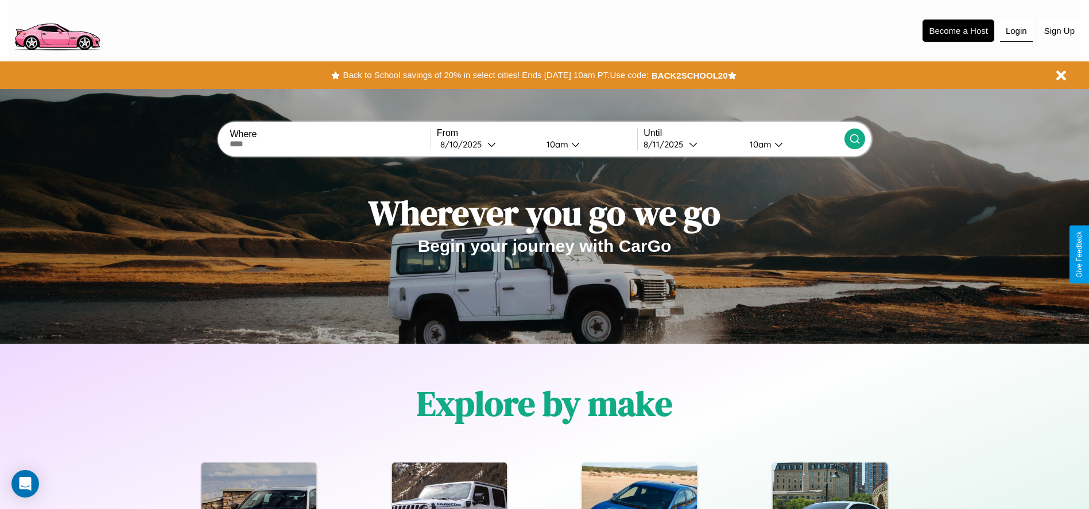
click at [1016, 30] on button "Login" at bounding box center [1016, 31] width 33 height 22
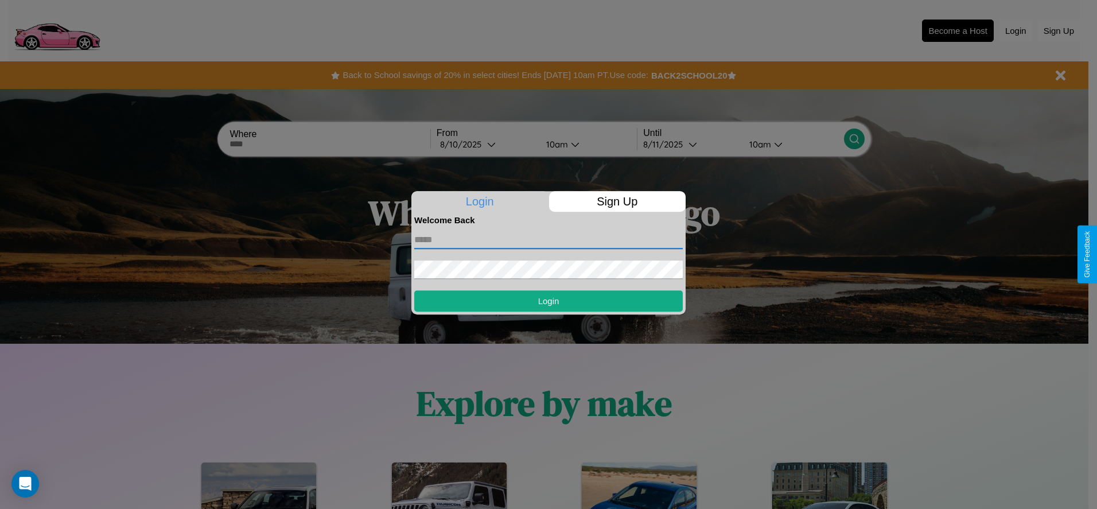
click at [549, 239] on input "text" at bounding box center [548, 240] width 269 height 18
type input "**********"
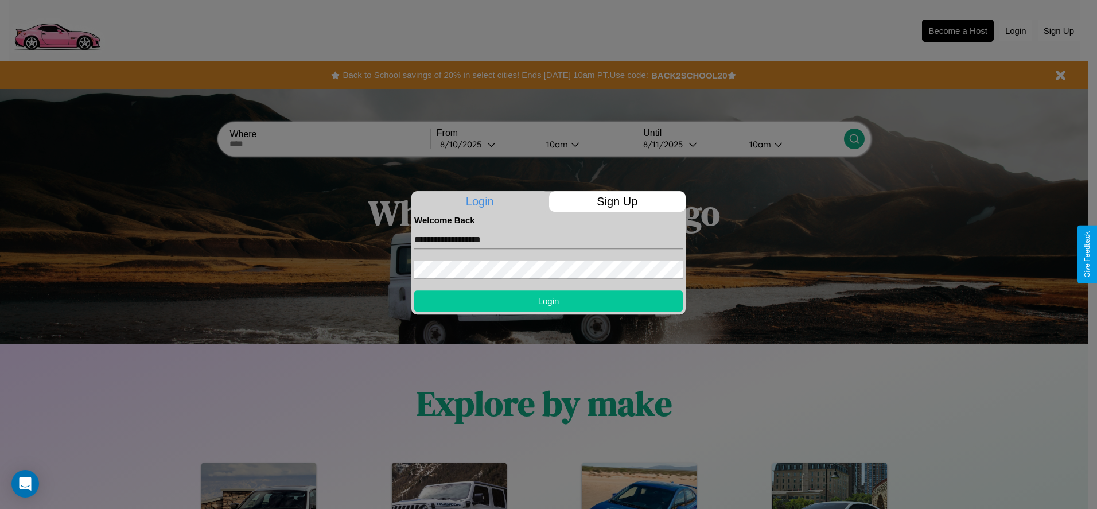
click at [549, 301] on button "Login" at bounding box center [548, 300] width 269 height 21
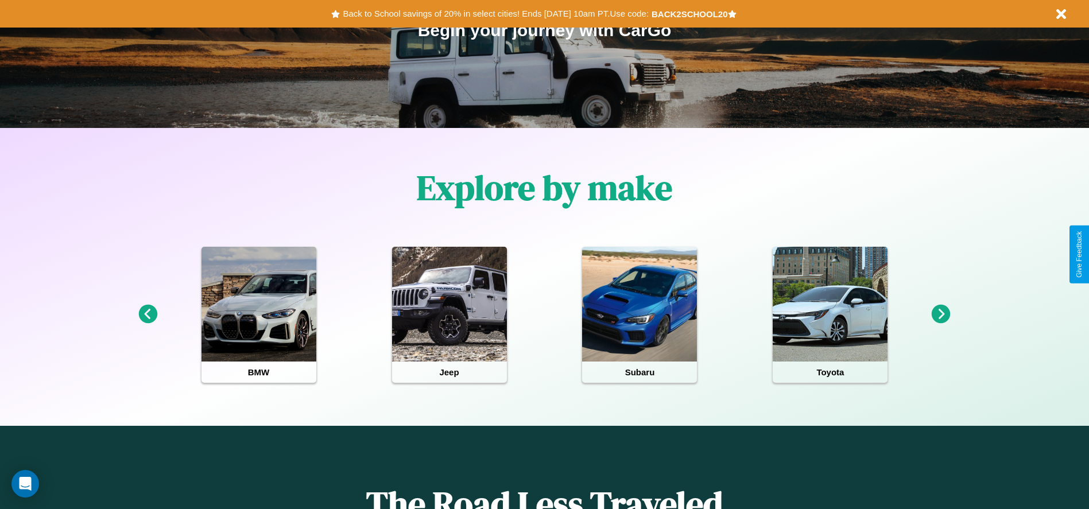
scroll to position [238, 0]
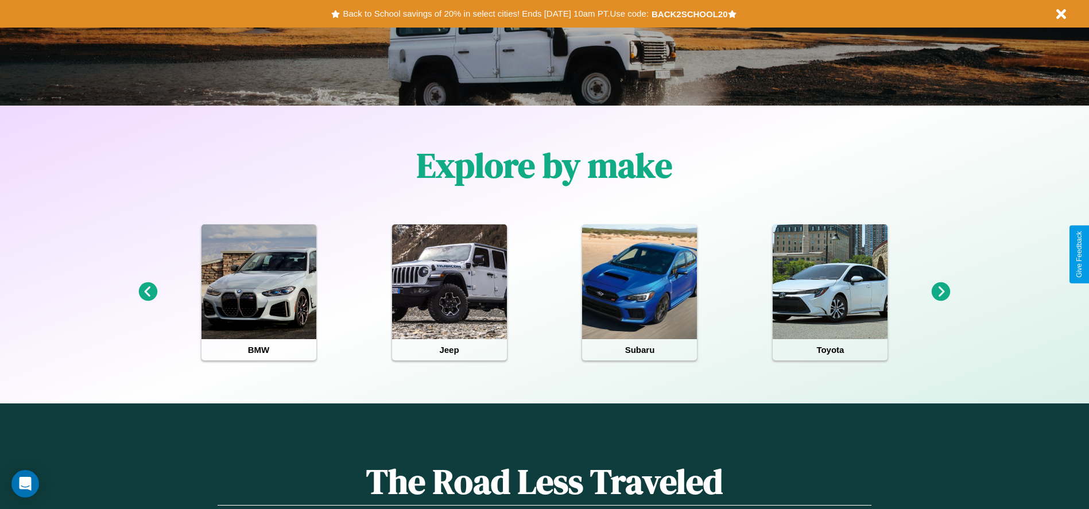
click at [147, 292] on icon at bounding box center [147, 291] width 19 height 19
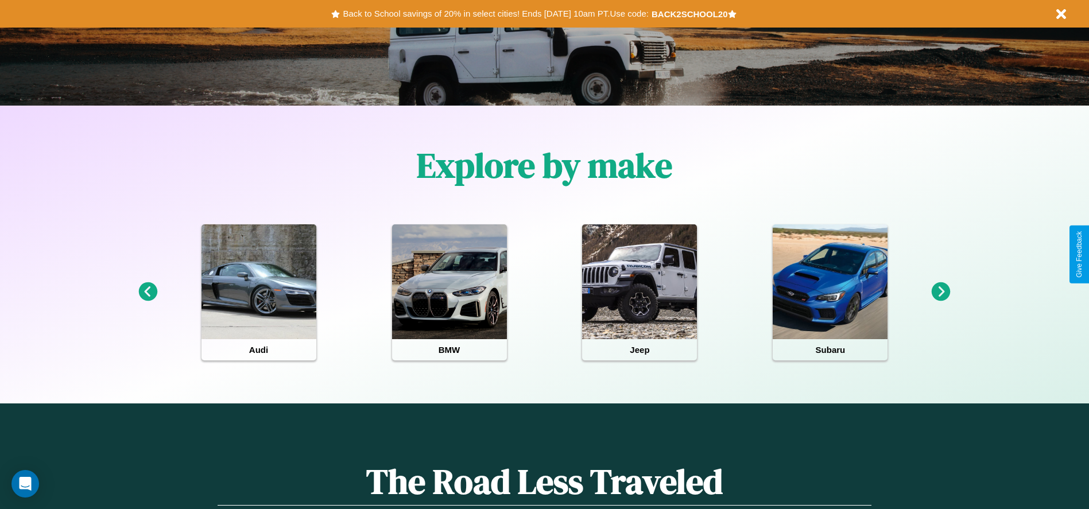
click at [147, 292] on icon at bounding box center [147, 291] width 19 height 19
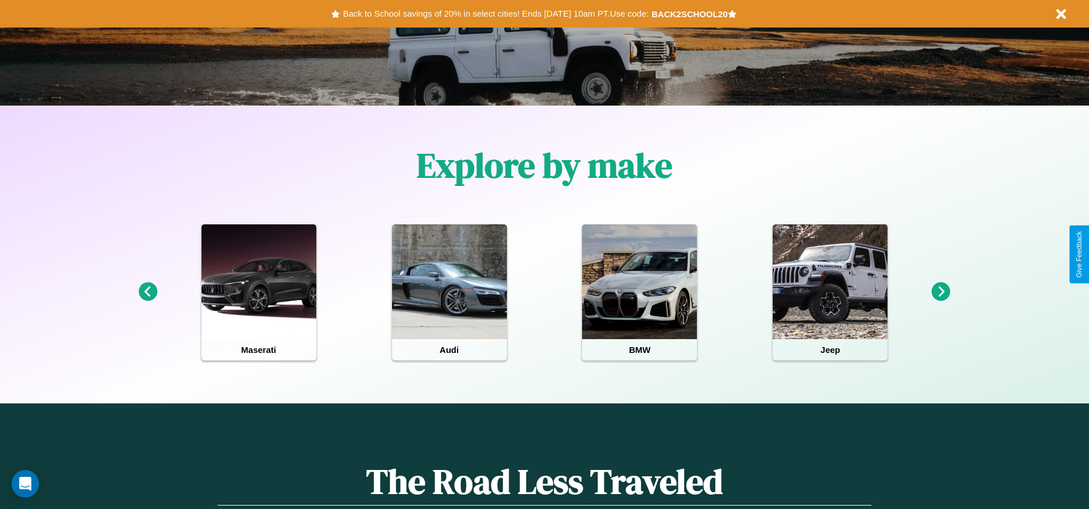
click at [147, 292] on icon at bounding box center [147, 291] width 19 height 19
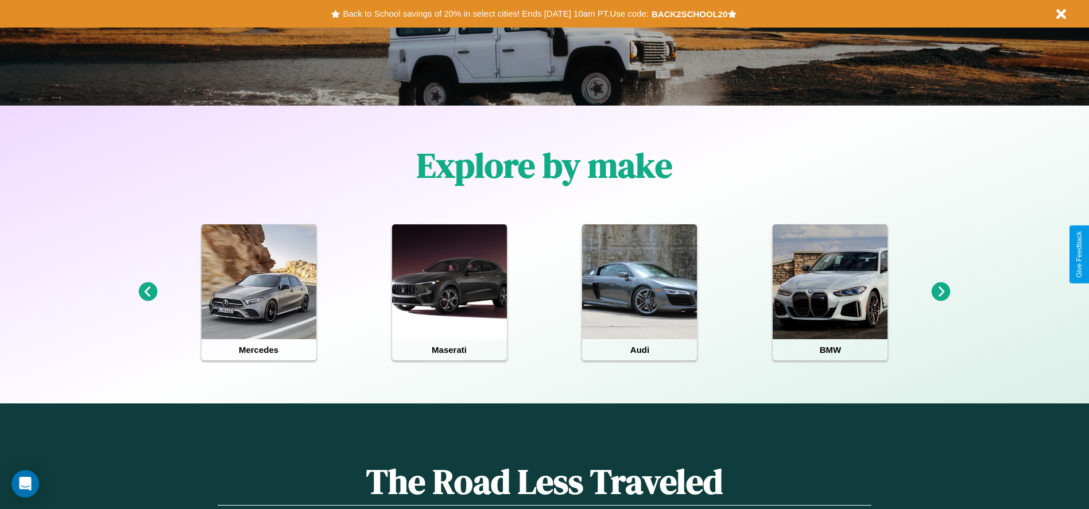
click at [940, 292] on icon at bounding box center [940, 291] width 19 height 19
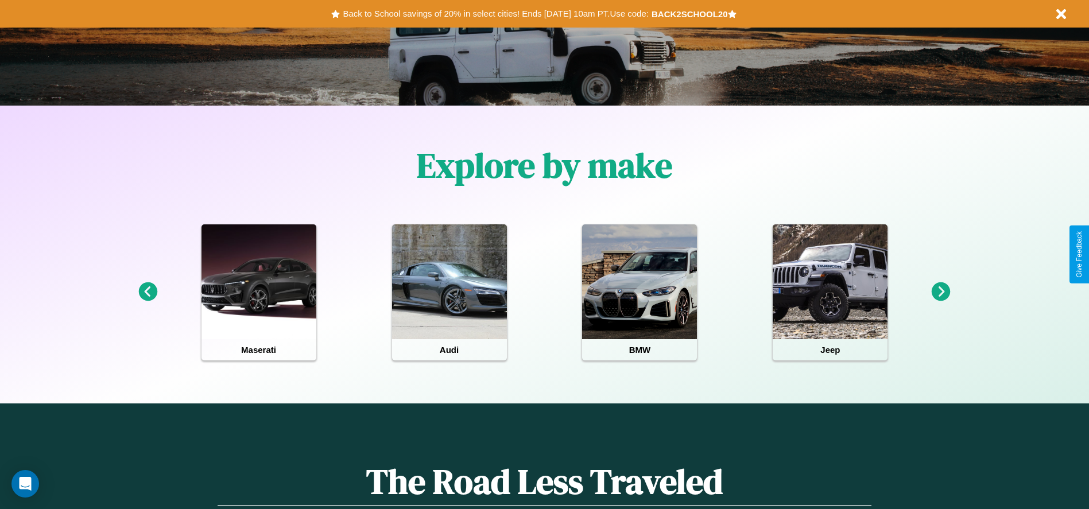
click at [940, 292] on icon at bounding box center [940, 291] width 19 height 19
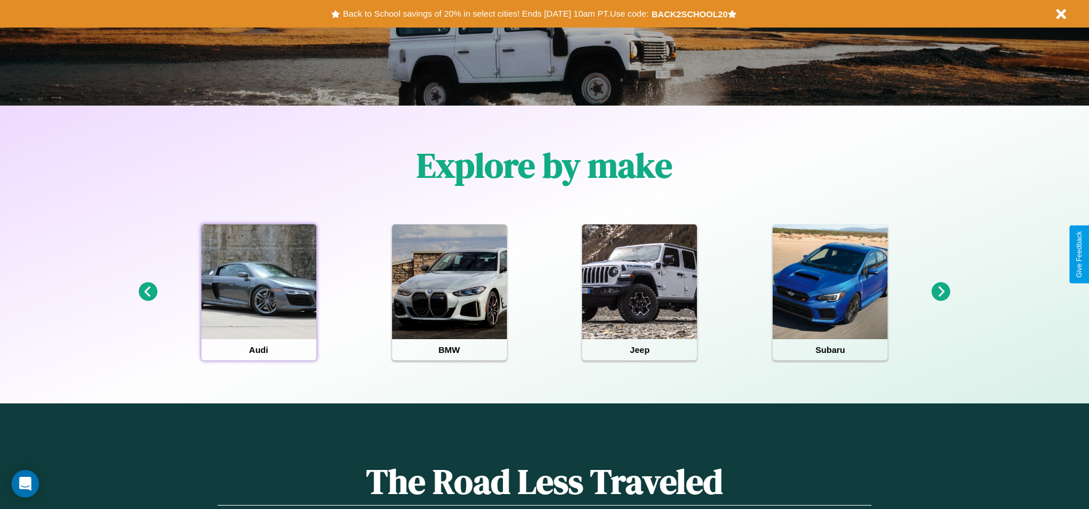
click at [258, 292] on div at bounding box center [258, 281] width 115 height 115
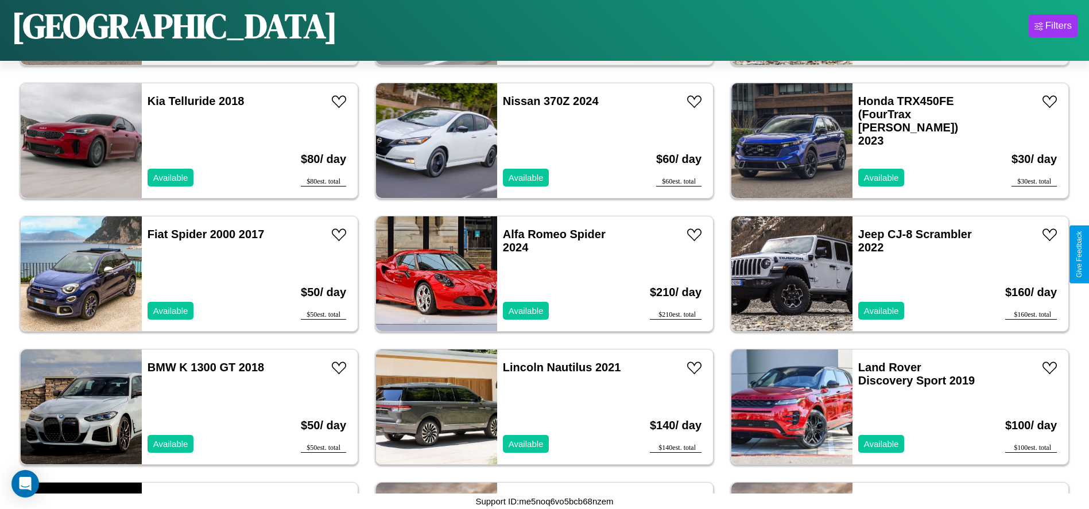
scroll to position [4920, 0]
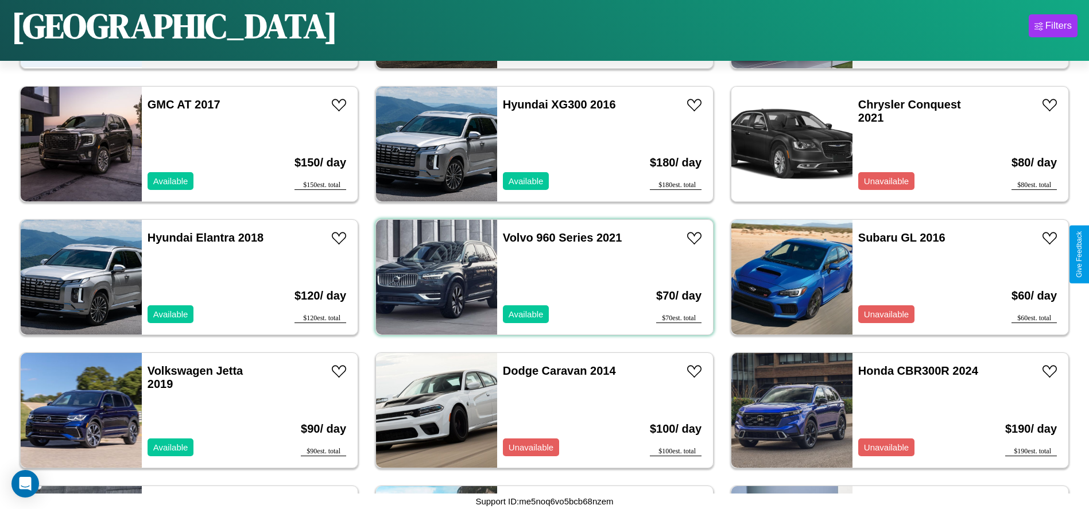
click at [540, 277] on div "Volvo 960 Series 2021 Available" at bounding box center [563, 277] width 133 height 115
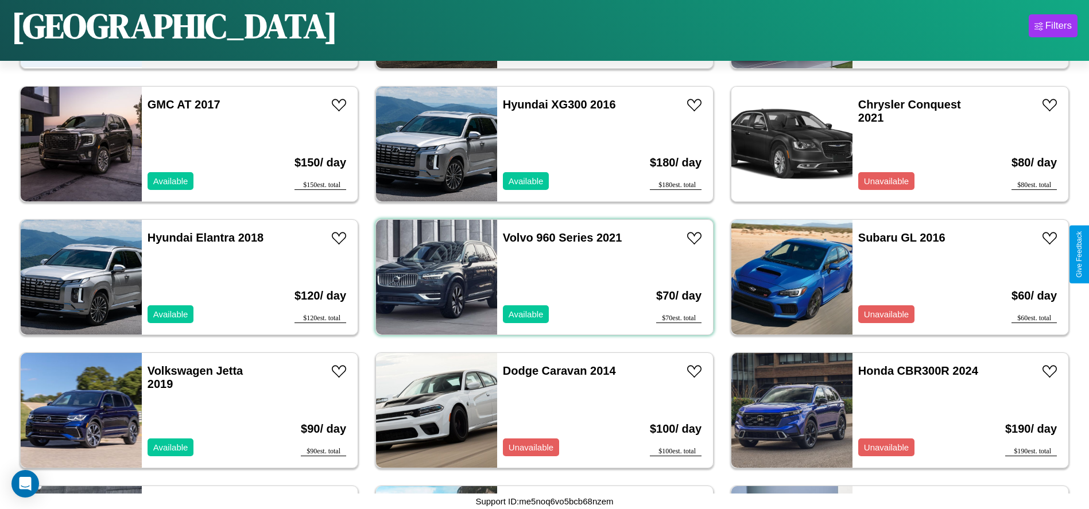
click at [540, 277] on div "Volvo 960 Series 2021 Available" at bounding box center [563, 277] width 133 height 115
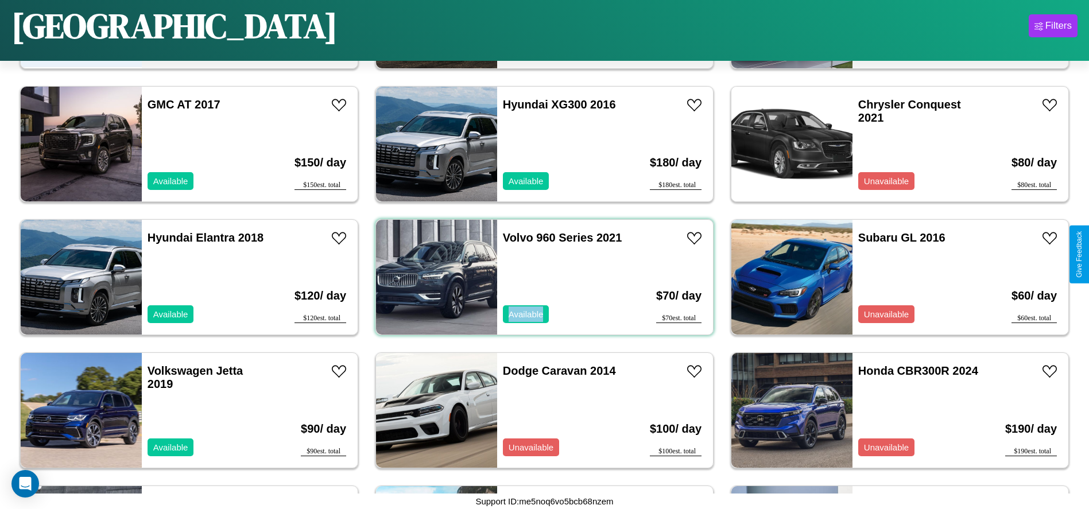
click at [540, 277] on div "Volvo 960 Series 2021 Available" at bounding box center [563, 277] width 133 height 115
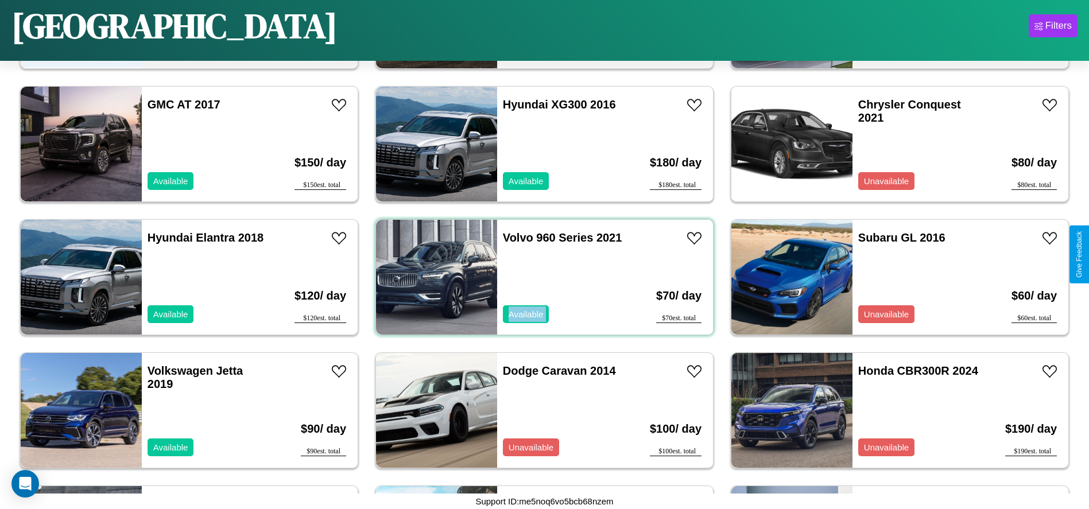
click at [540, 277] on div "Volvo 960 Series 2021 Available" at bounding box center [563, 277] width 133 height 115
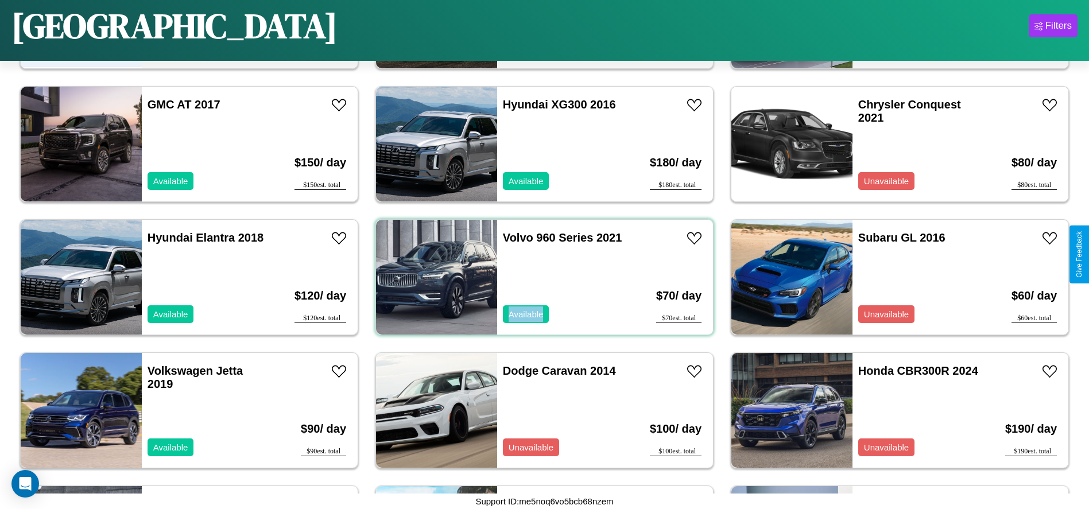
click at [540, 277] on div "Volvo 960 Series 2021 Available" at bounding box center [563, 277] width 133 height 115
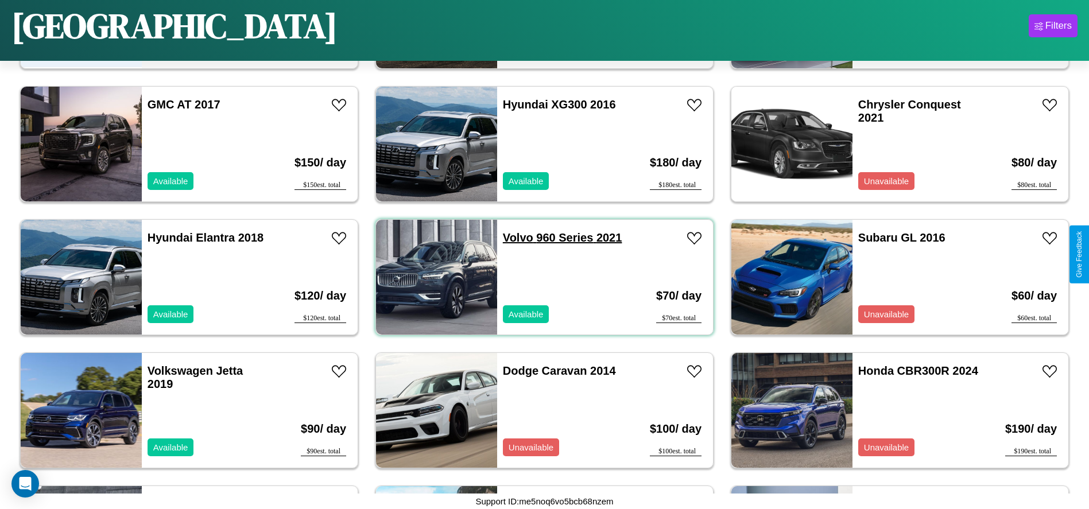
click at [514, 238] on link "Volvo 960 Series 2021" at bounding box center [562, 237] width 119 height 13
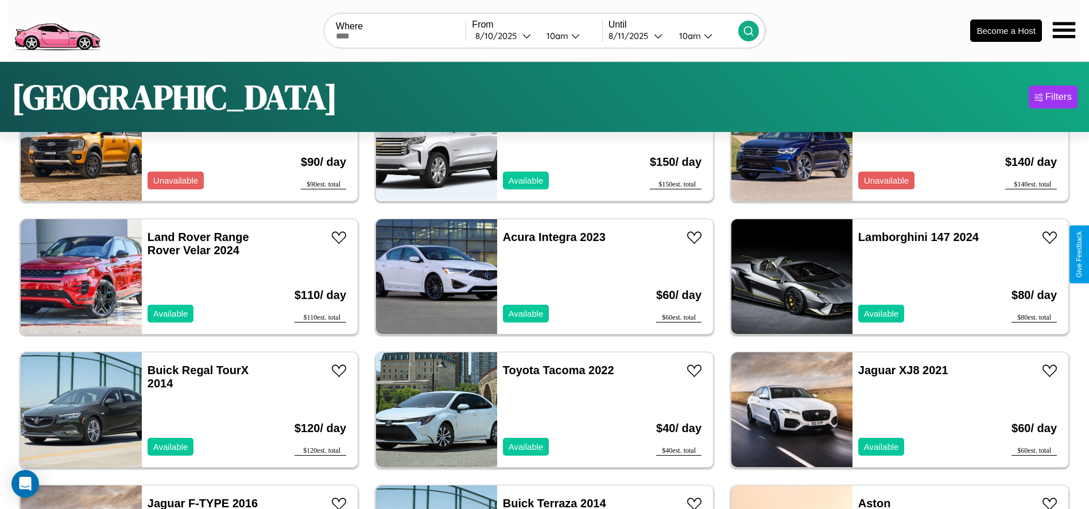
scroll to position [0, 0]
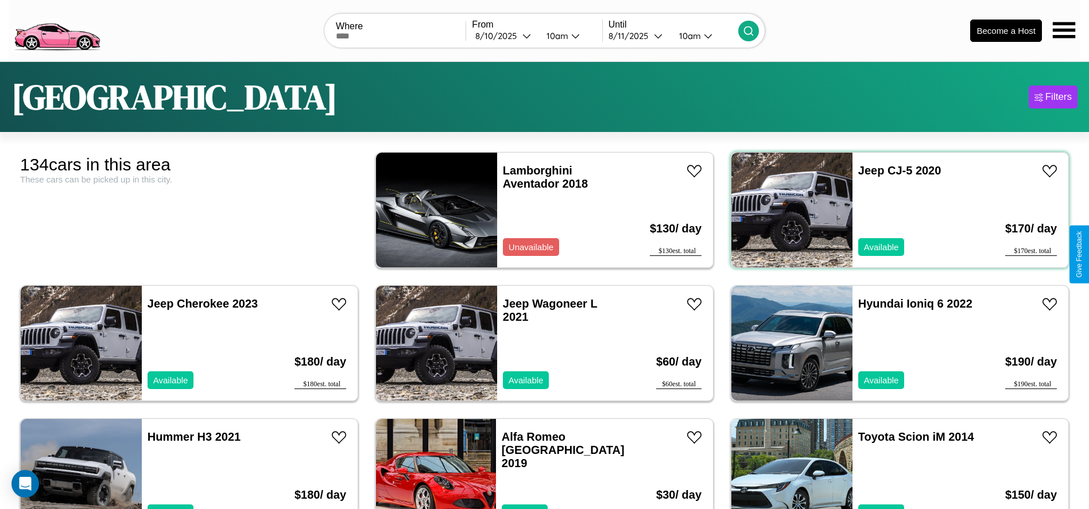
click at [892, 210] on div "Jeep CJ-5 2020 Available" at bounding box center [918, 210] width 133 height 115
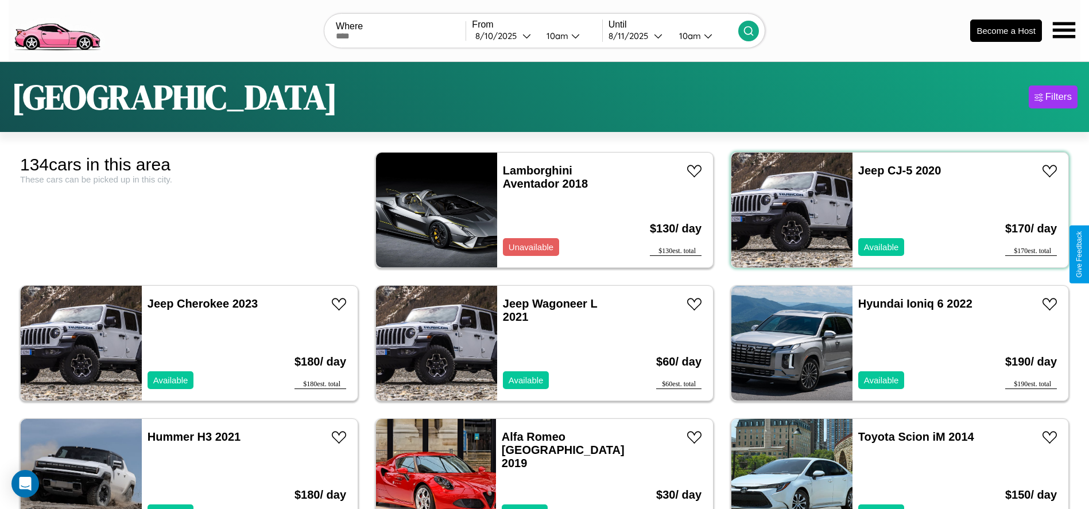
click at [892, 210] on div "Jeep CJ-5 2020 Available" at bounding box center [918, 210] width 133 height 115
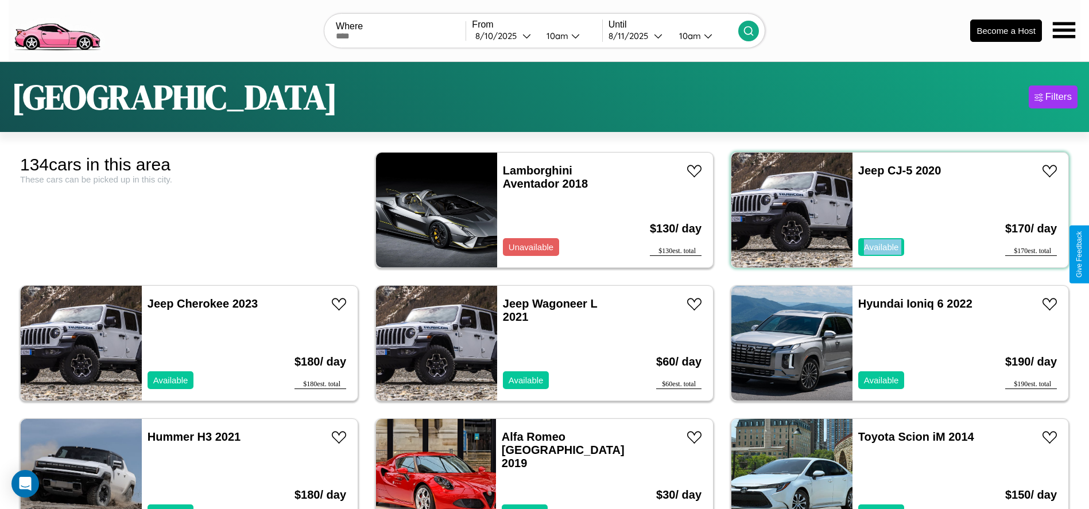
click at [892, 210] on div "Jeep CJ-5 2020 Available" at bounding box center [918, 210] width 133 height 115
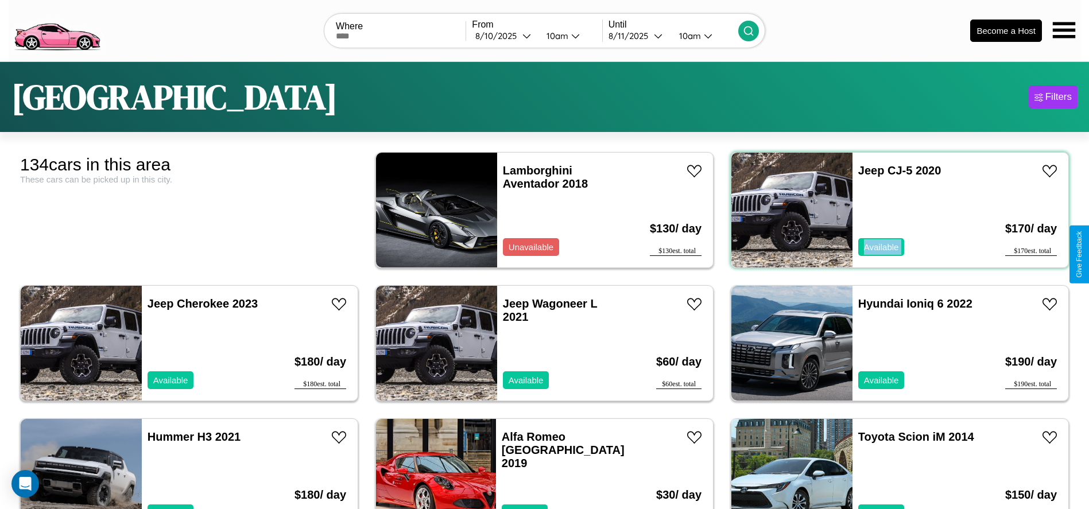
click at [892, 210] on div "Jeep CJ-5 2020 Available" at bounding box center [918, 210] width 133 height 115
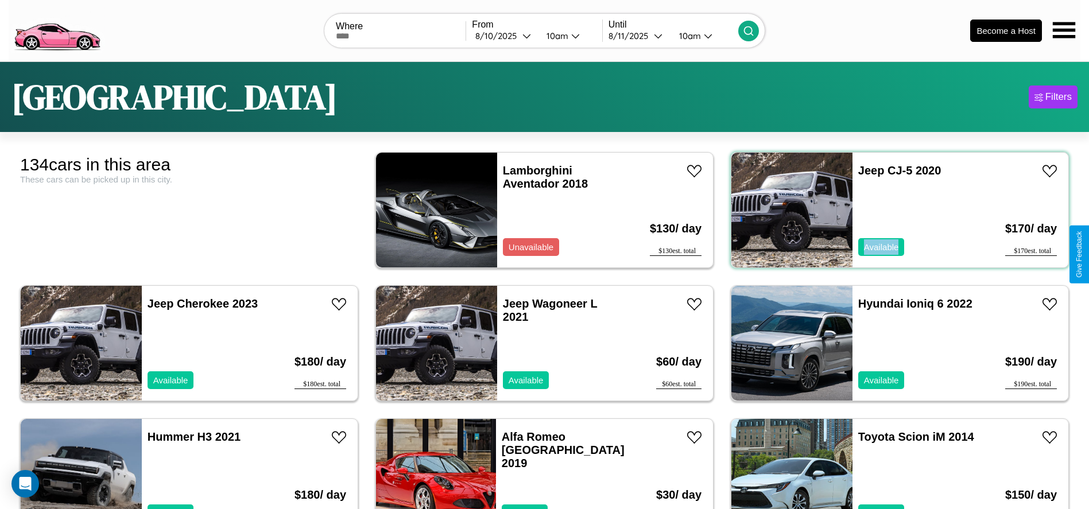
click at [892, 210] on div "Jeep CJ-5 2020 Available" at bounding box center [918, 210] width 133 height 115
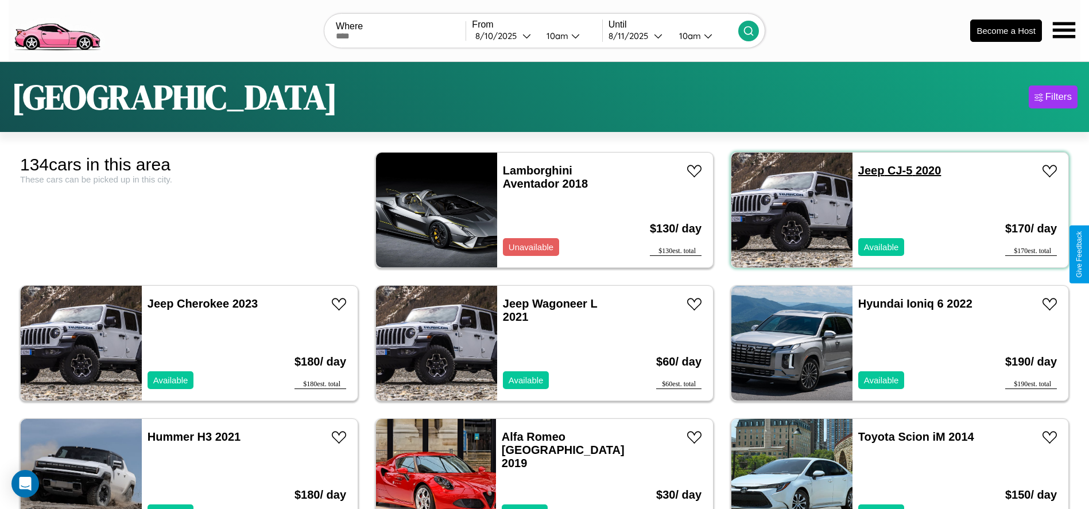
click at [864, 170] on link "Jeep CJ-5 2020" at bounding box center [899, 170] width 83 height 13
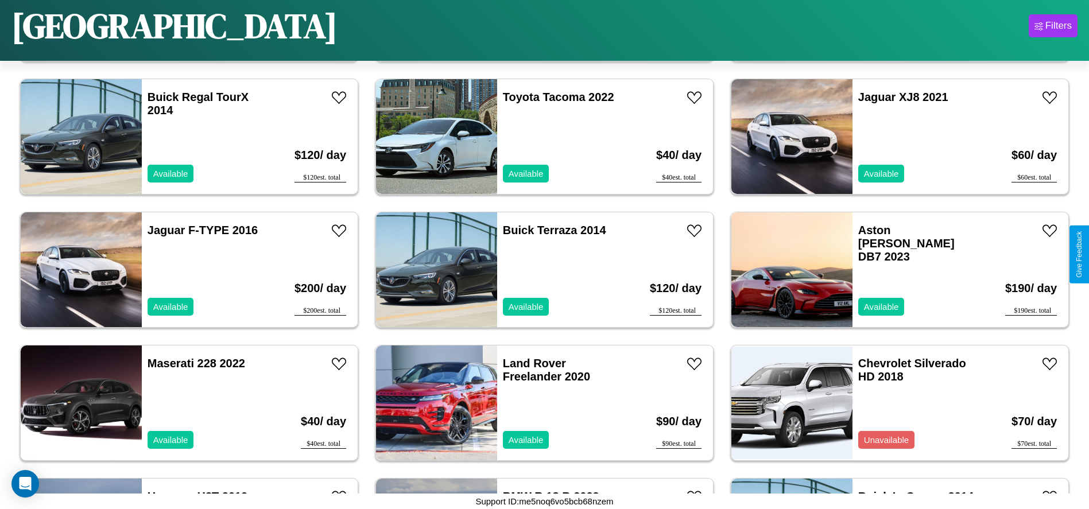
scroll to position [3989, 0]
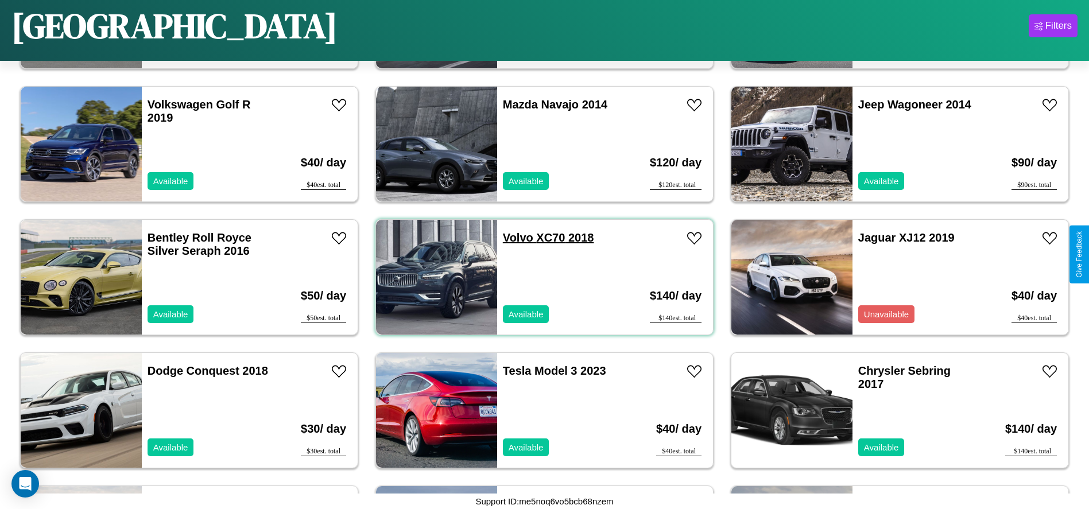
click at [514, 238] on link "Volvo XC70 2018" at bounding box center [548, 237] width 91 height 13
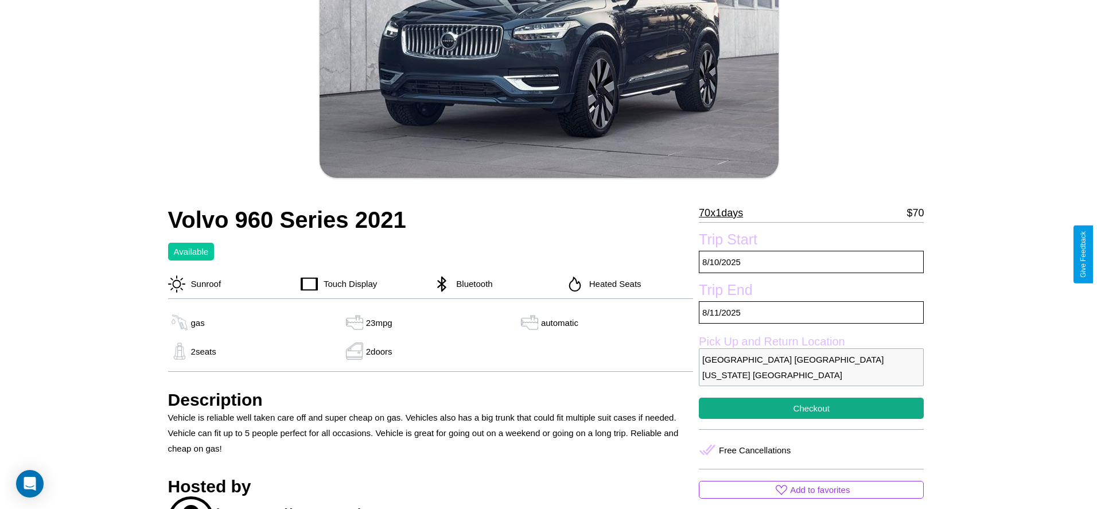
scroll to position [178, 0]
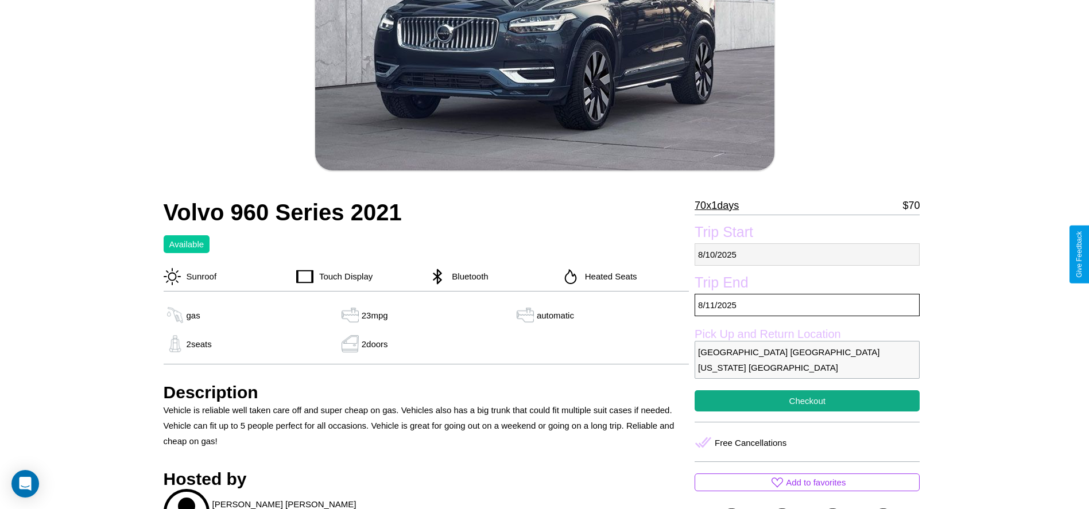
click at [807, 254] on p "8 / 10 / 2025" at bounding box center [806, 254] width 225 height 22
select select "*"
select select "****"
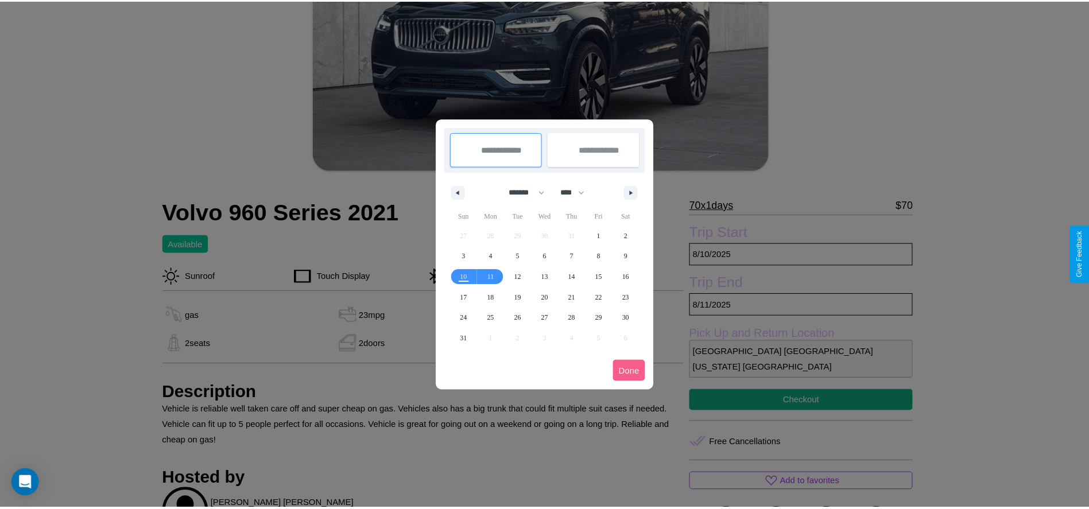
scroll to position [0, 0]
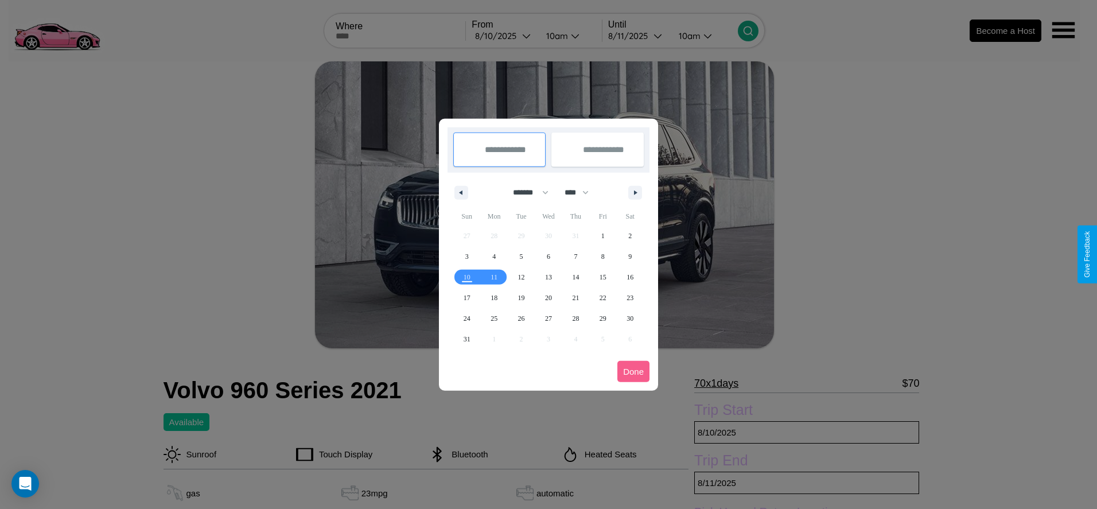
click at [504, 36] on div at bounding box center [548, 254] width 1097 height 509
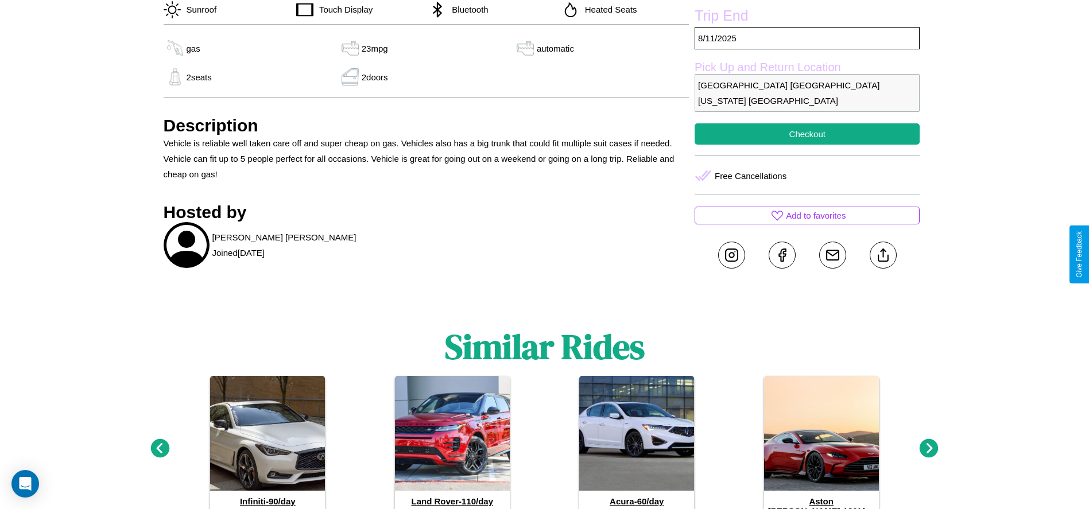
scroll to position [445, 0]
click at [883, 254] on line at bounding box center [883, 252] width 0 height 8
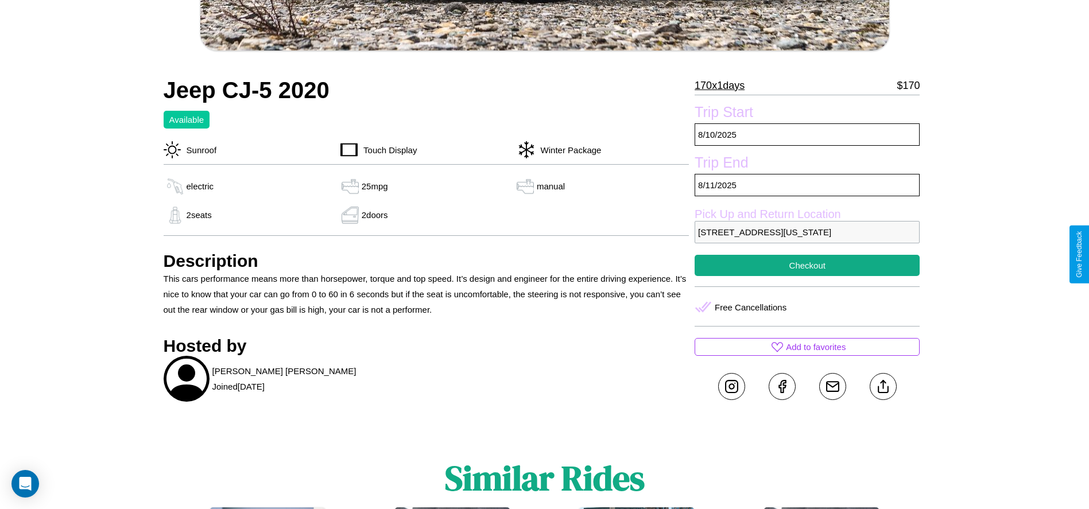
scroll to position [381, 0]
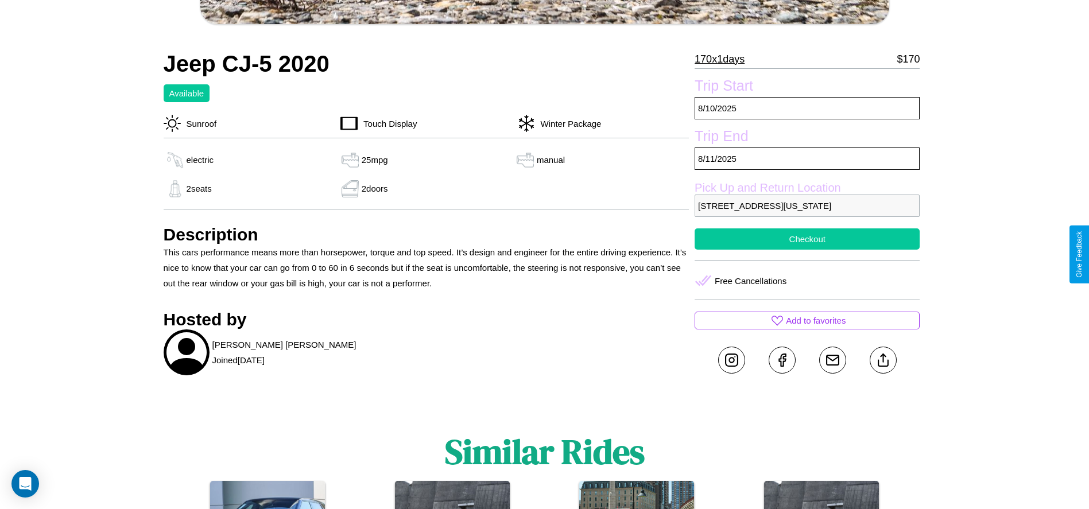
click at [807, 250] on button "Checkout" at bounding box center [806, 238] width 225 height 21
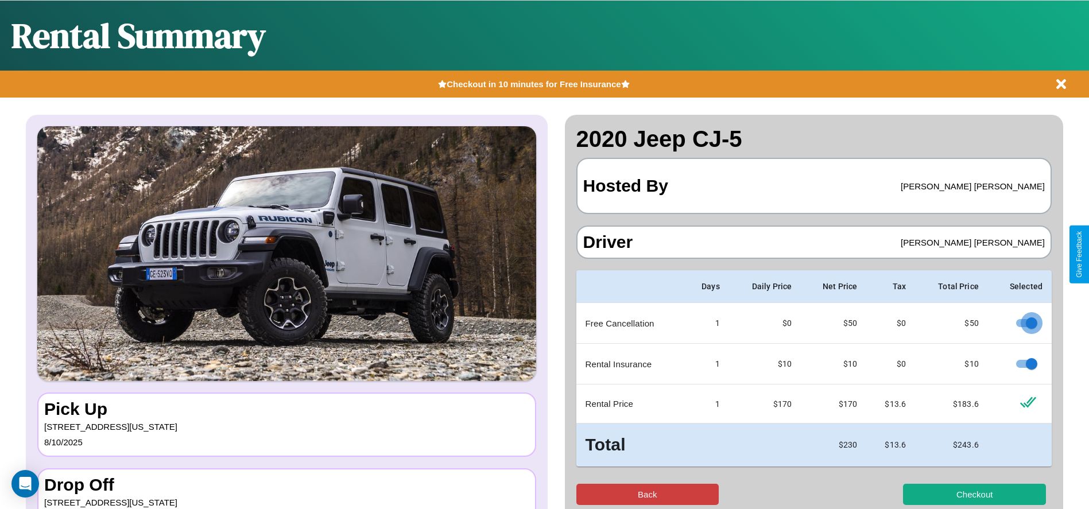
click at [647, 494] on button "Back" at bounding box center [647, 494] width 143 height 21
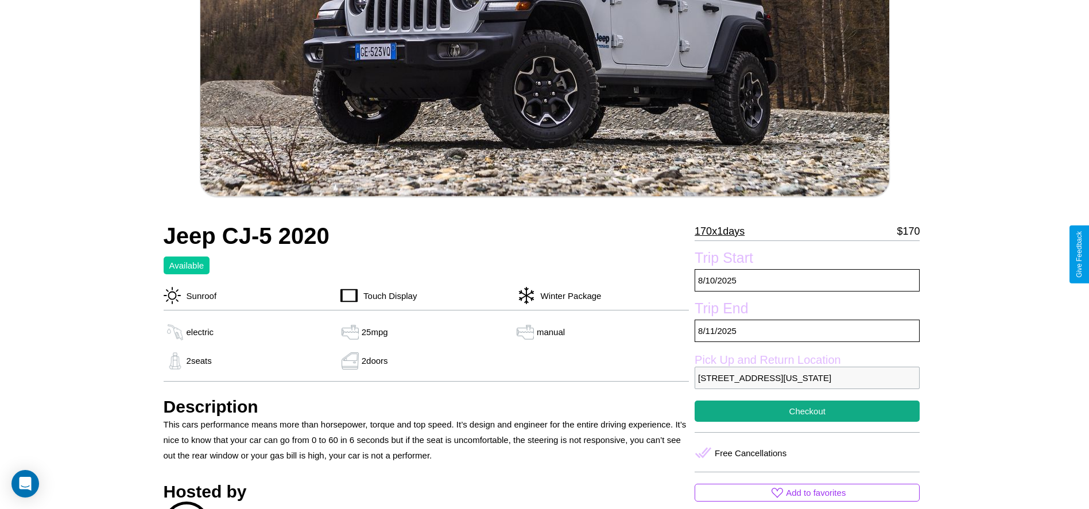
scroll to position [186, 0]
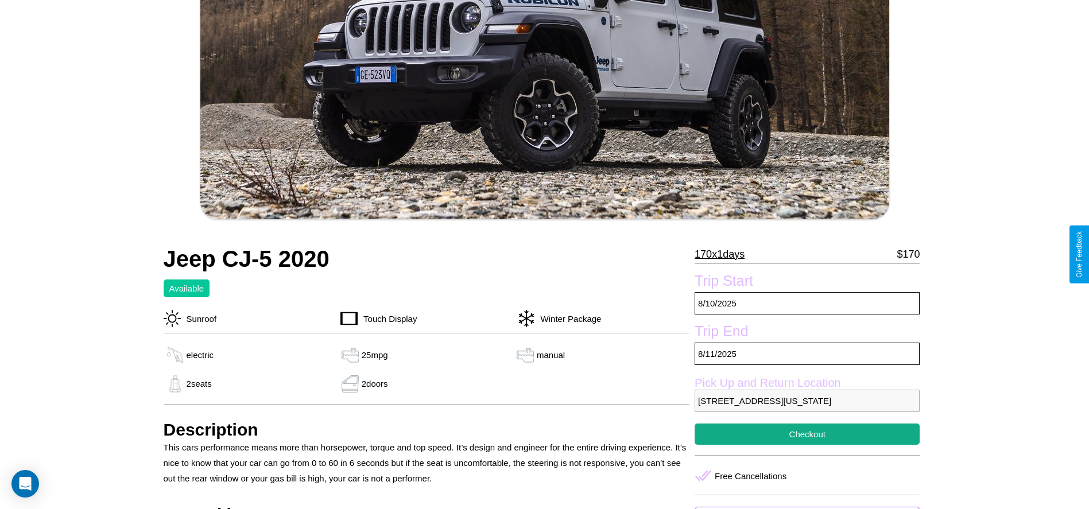
click at [724, 254] on p "170 x 1 days" at bounding box center [719, 254] width 50 height 18
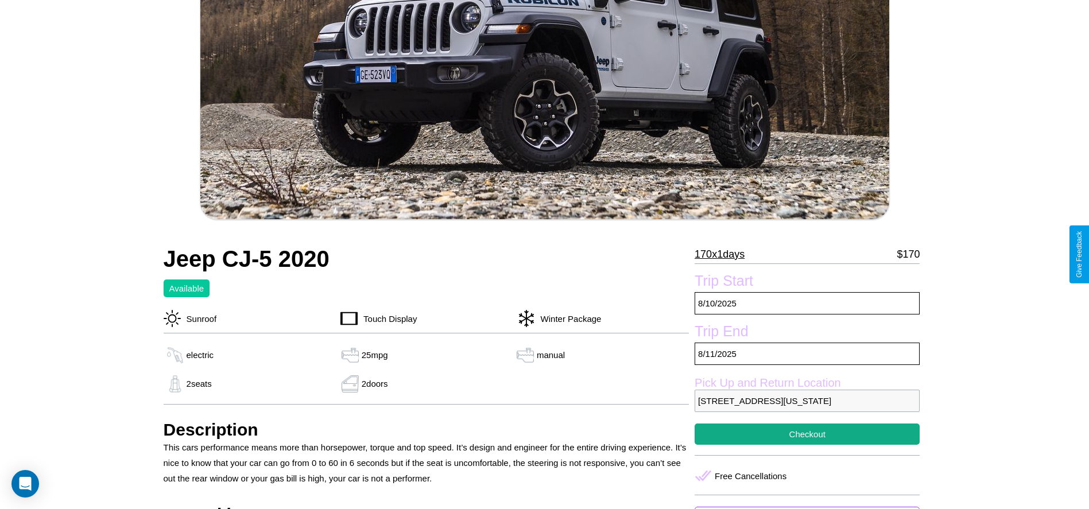
click at [724, 254] on p "170 x 1 days" at bounding box center [719, 254] width 50 height 18
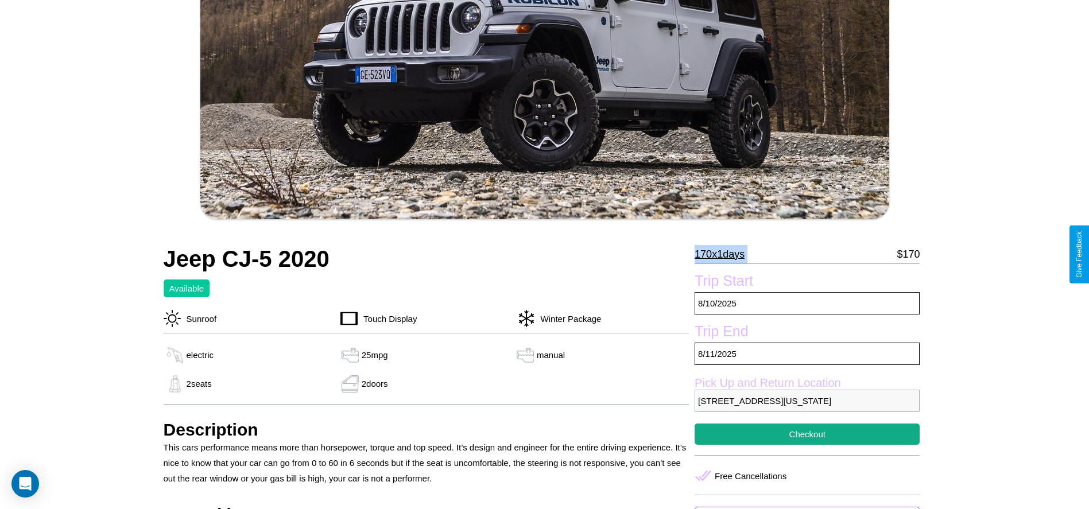
click at [724, 254] on p "170 x 1 days" at bounding box center [719, 254] width 50 height 18
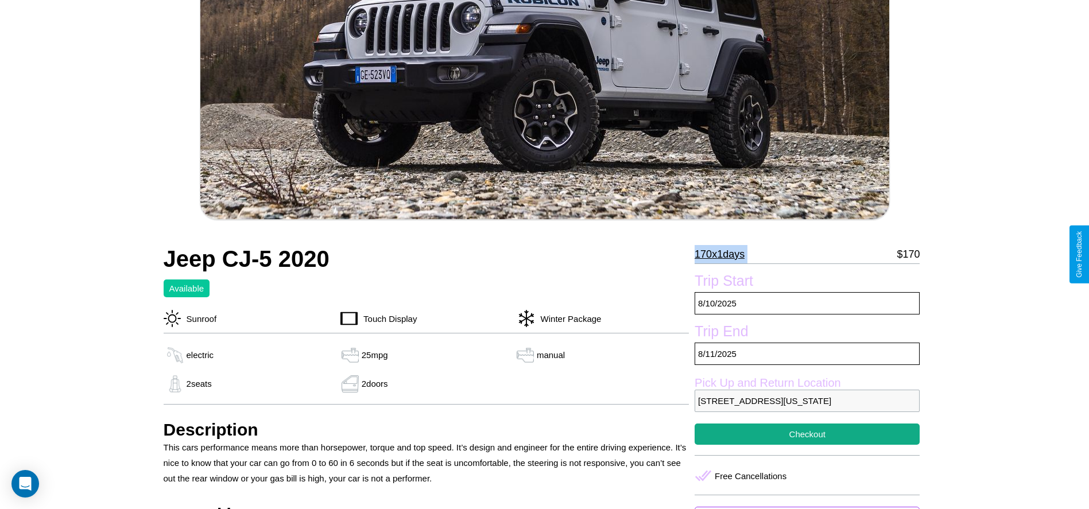
click at [724, 254] on p "170 x 1 days" at bounding box center [719, 254] width 50 height 18
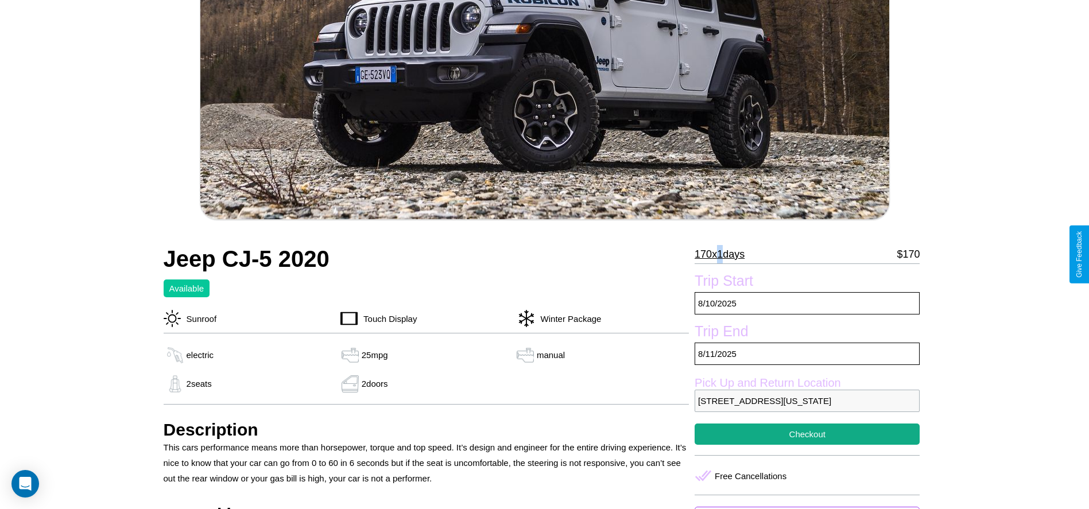
click at [724, 254] on p "170 x 1 days" at bounding box center [719, 254] width 50 height 18
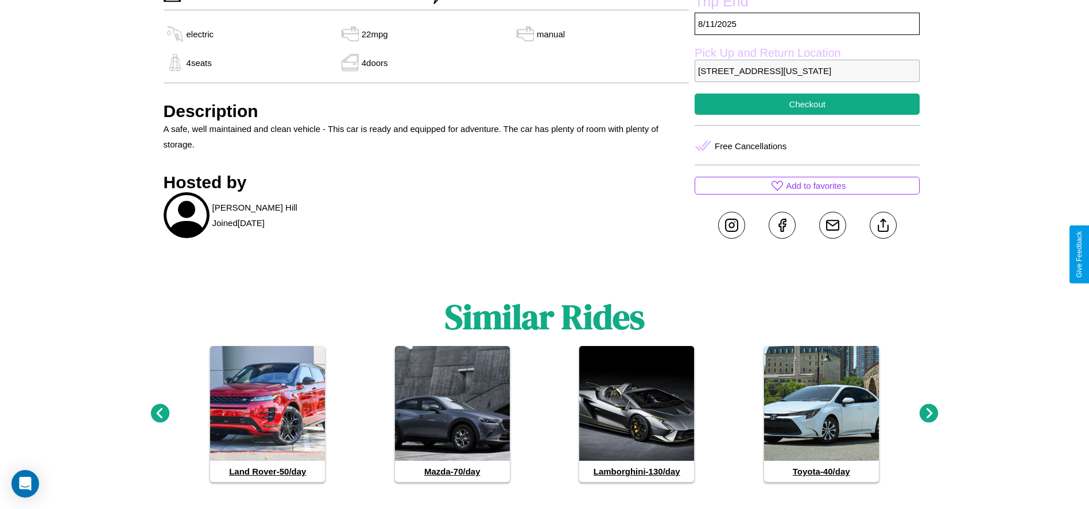
scroll to position [486, 0]
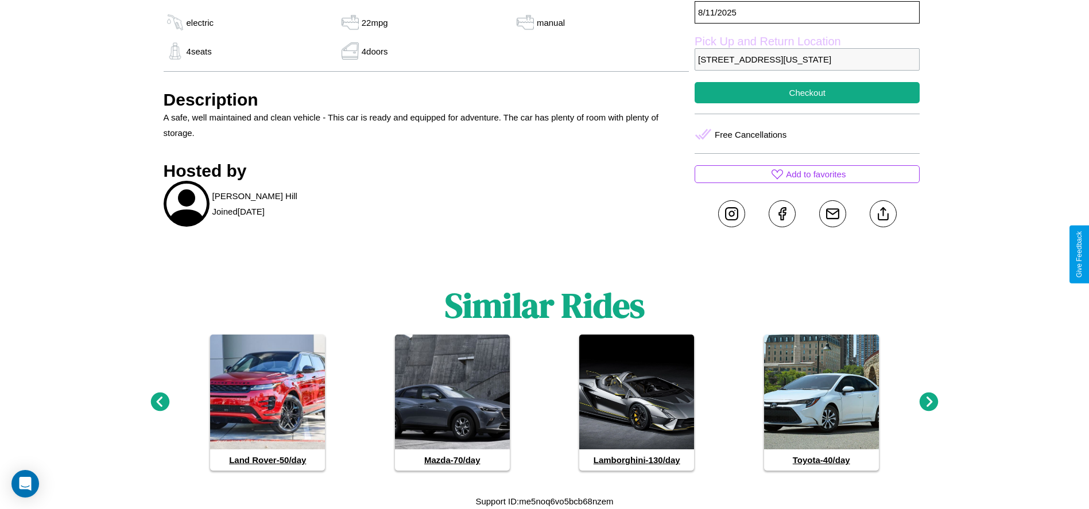
click at [160, 402] on icon at bounding box center [159, 401] width 19 height 19
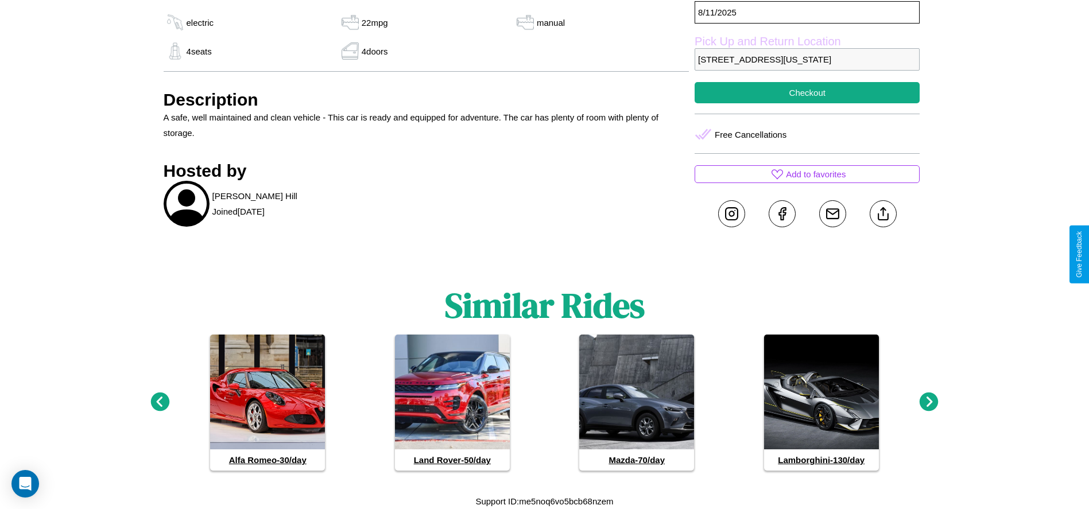
click at [928, 402] on icon at bounding box center [928, 401] width 19 height 19
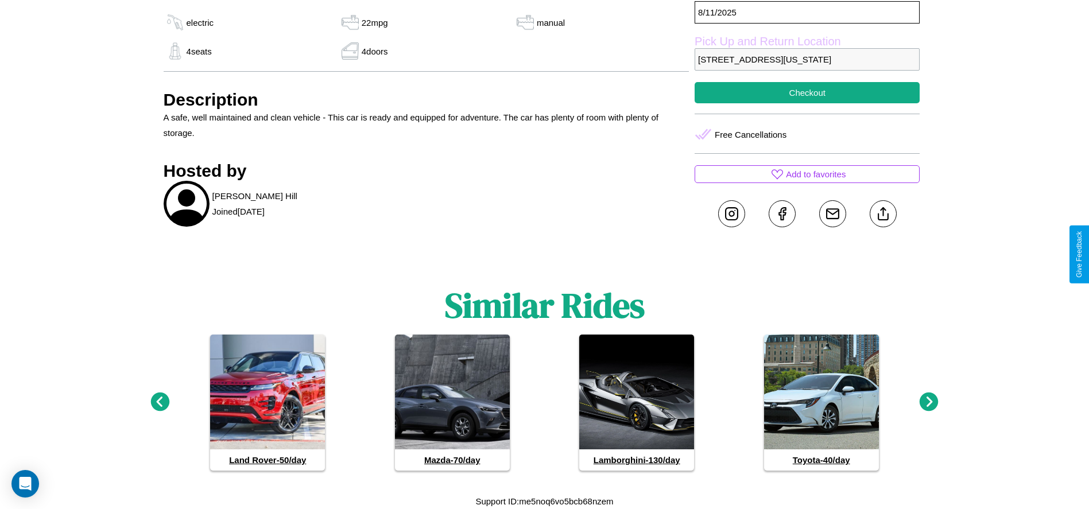
click at [160, 402] on icon at bounding box center [159, 401] width 19 height 19
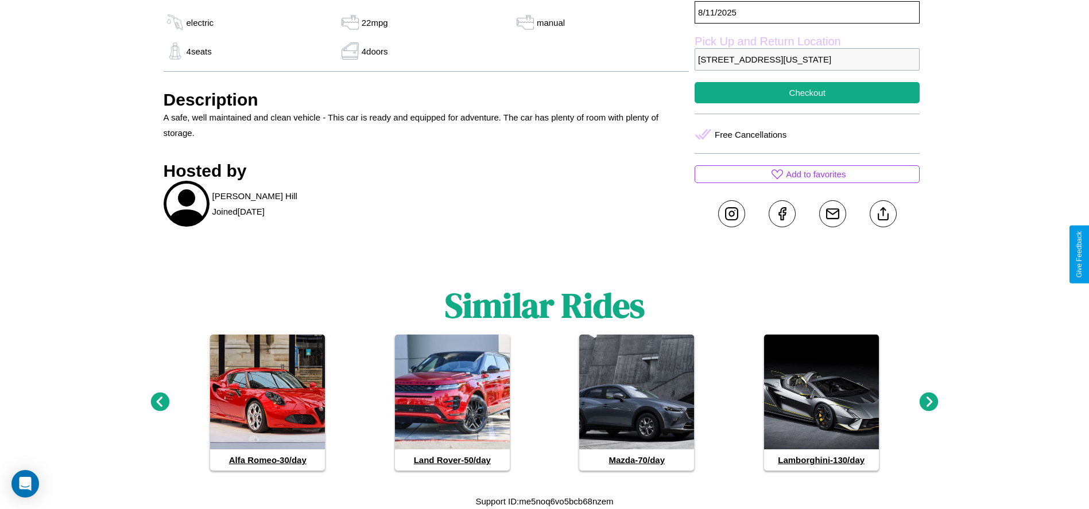
click at [928, 402] on icon at bounding box center [928, 401] width 19 height 19
